Goal: Information Seeking & Learning: Learn about a topic

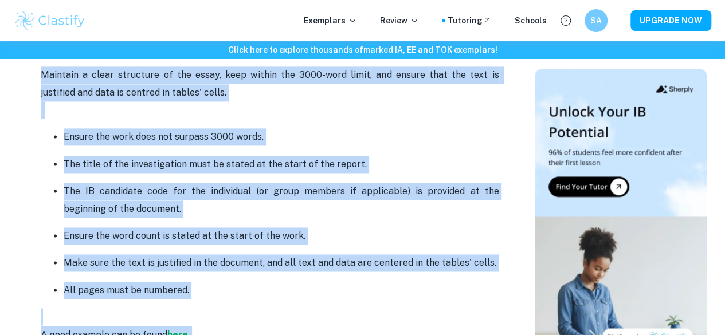
scroll to position [3293, 0]
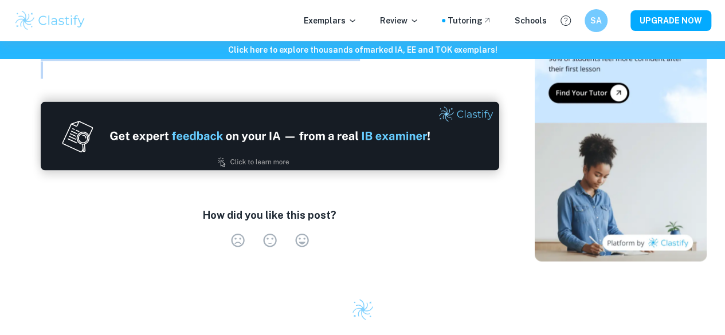
drag, startPoint x: 34, startPoint y: 151, endPoint x: 343, endPoint y: 70, distance: 318.6
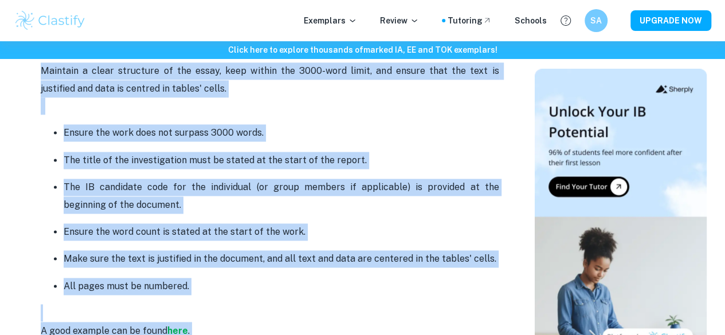
scroll to position [2946, 0]
copy div "Lo ipsu Dolorsita CO adipisci elitse do? Eiu tem inci utla etdo magn aliqu eni …"
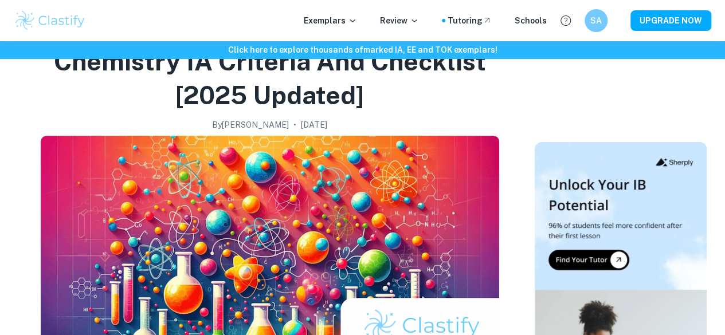
scroll to position [0, 0]
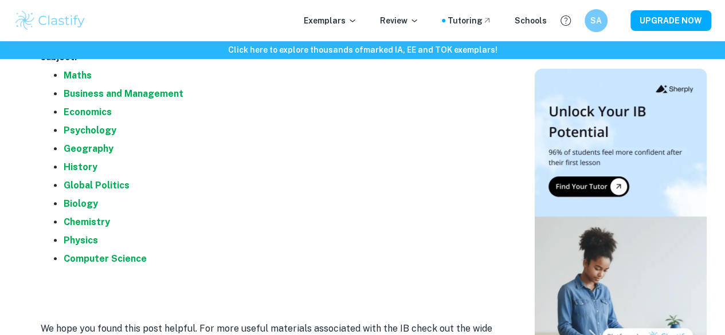
scroll to position [2197, 0]
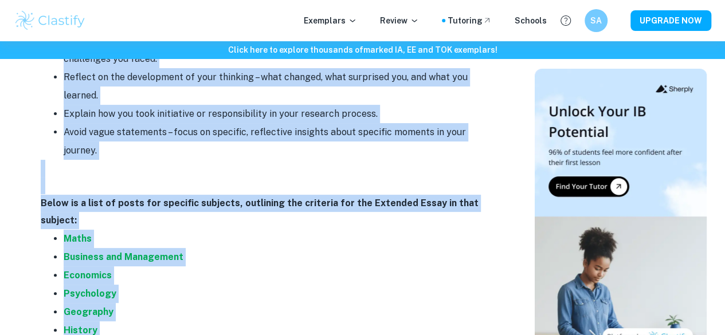
drag, startPoint x: 42, startPoint y: 111, endPoint x: 546, endPoint y: 136, distance: 504.4
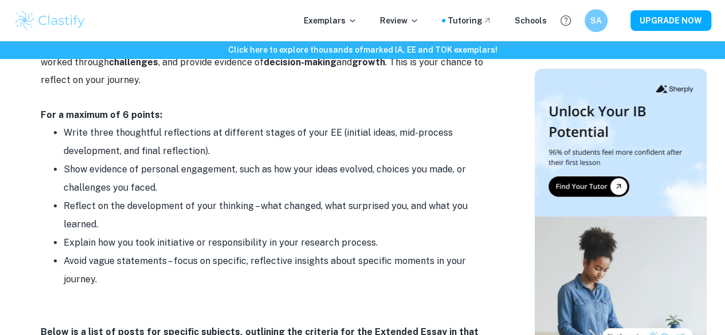
scroll to position [2102, 0]
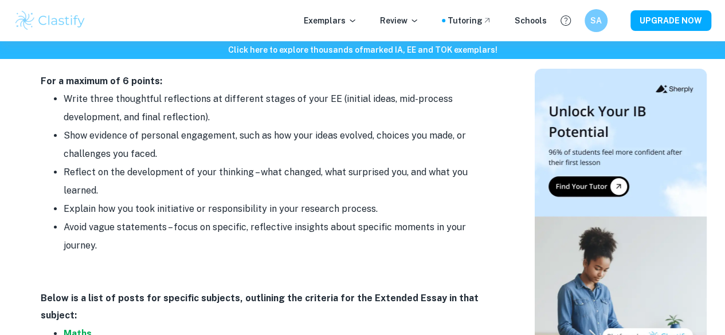
drag, startPoint x: 35, startPoint y: 188, endPoint x: 497, endPoint y: 234, distance: 464.8
copy div "Criterion A: Focus and Method – 6 points The core of this criterion lies in the…"
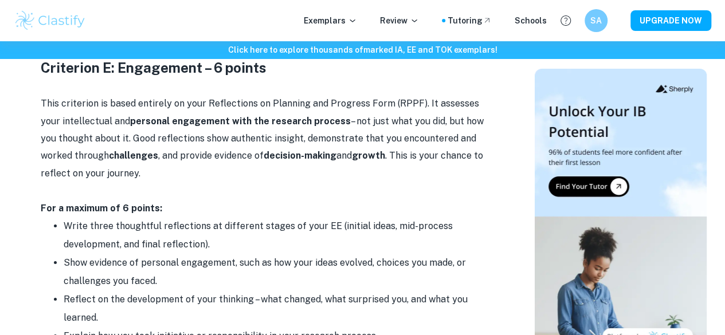
scroll to position [1887, 0]
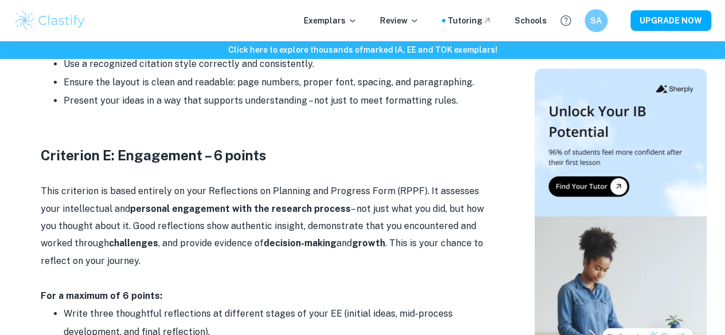
click at [457, 110] on li "Present your ideas in a way that supports understanding – not just to meet form…" at bounding box center [282, 101] width 436 height 18
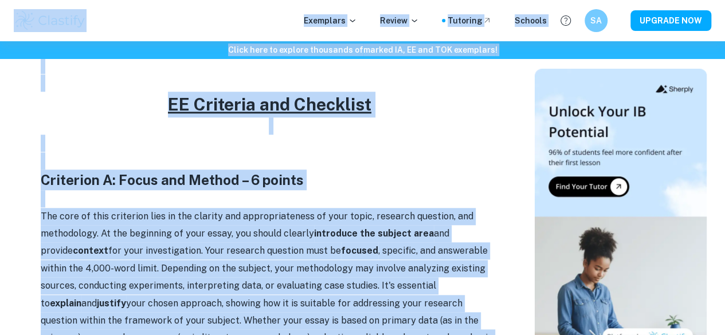
scroll to position [432, 0]
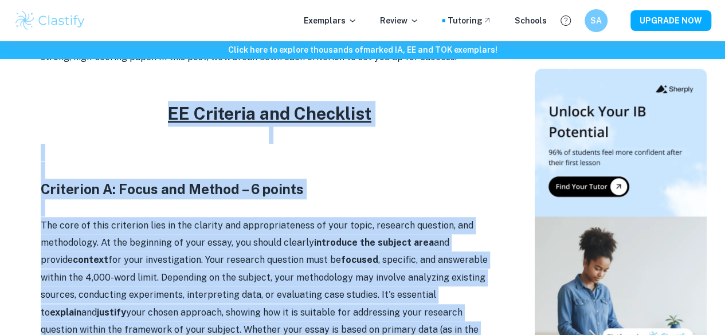
drag, startPoint x: 457, startPoint y: 113, endPoint x: 45, endPoint y: 108, distance: 412.7
